Goal: Check status: Check status

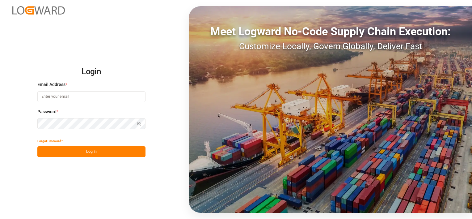
type input "franziska.ciezki@melitta.de"
click at [94, 150] on button "Log In" at bounding box center [91, 151] width 108 height 11
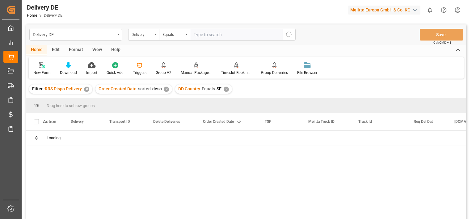
click at [88, 91] on div "✕" at bounding box center [86, 89] width 5 height 5
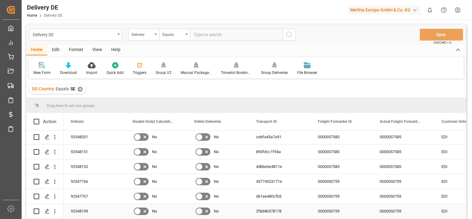
scroll to position [59, 0]
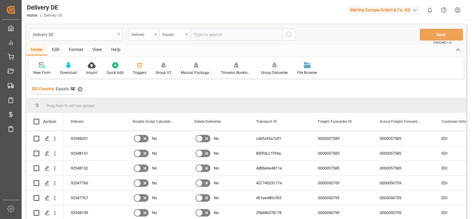
click at [216, 34] on input "text" at bounding box center [236, 35] width 93 height 12
paste input "92549215"
type input "92549215"
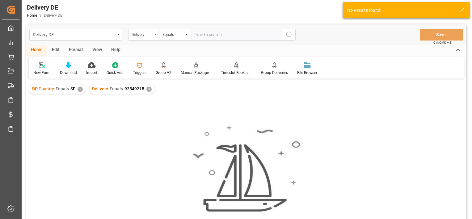
click at [81, 88] on div "✕" at bounding box center [80, 89] width 5 height 5
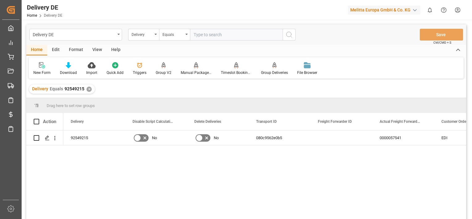
click at [223, 36] on input "text" at bounding box center [236, 35] width 93 height 12
paste input "9"
type input "92549216"
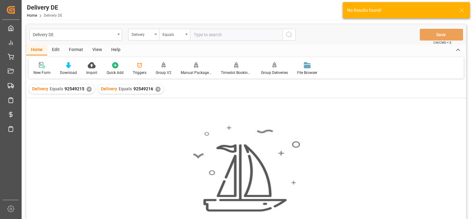
click at [87, 90] on div "✕" at bounding box center [89, 89] width 5 height 5
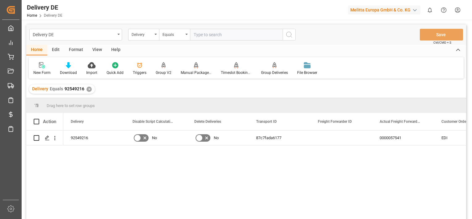
click at [90, 89] on div "✕" at bounding box center [89, 89] width 5 height 5
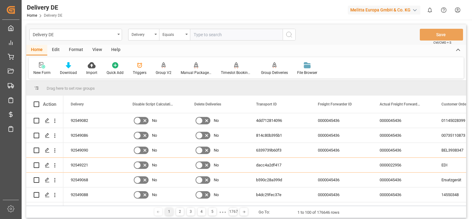
click at [208, 36] on input "text" at bounding box center [236, 35] width 93 height 12
paste input "92549217"
type input "92549217"
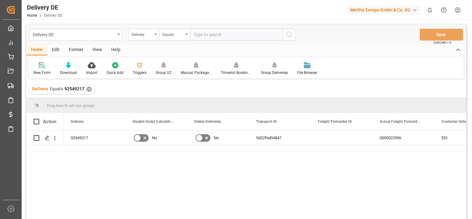
click at [224, 35] on input "text" at bounding box center [236, 35] width 93 height 12
paste input "92549218"
type input "92549218"
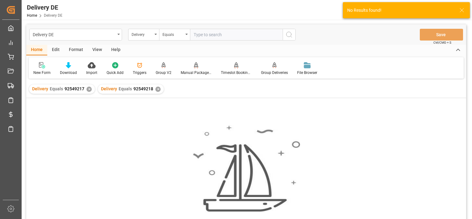
drag, startPoint x: 85, startPoint y: 92, endPoint x: 88, endPoint y: 90, distance: 3.8
click at [88, 90] on div "Delivery Equals 92549217 ✕" at bounding box center [62, 88] width 66 height 9
click at [88, 90] on div "✕" at bounding box center [89, 89] width 5 height 5
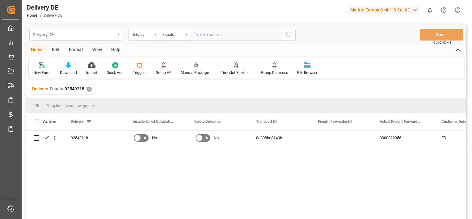
click at [229, 35] on input "text" at bounding box center [236, 35] width 93 height 12
paste input "92549221"
type input "92549221"
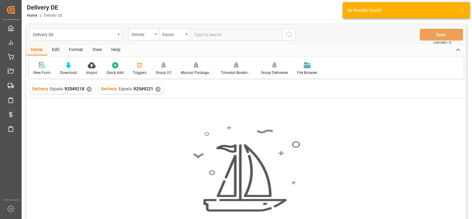
click at [89, 91] on div "✕" at bounding box center [89, 89] width 5 height 5
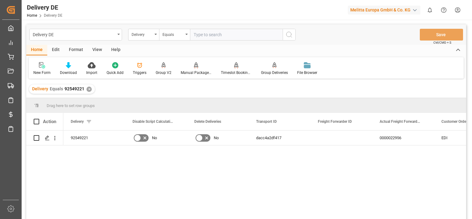
click at [227, 35] on input "text" at bounding box center [236, 35] width 93 height 12
paste input "92549222"
type input "92549222"
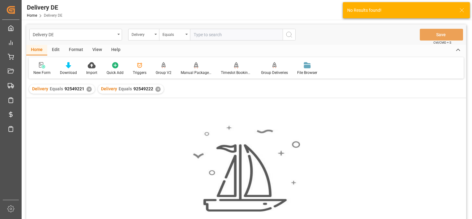
click at [88, 89] on div "✕" at bounding box center [89, 89] width 5 height 5
